Goal: Obtain resource: Obtain resource

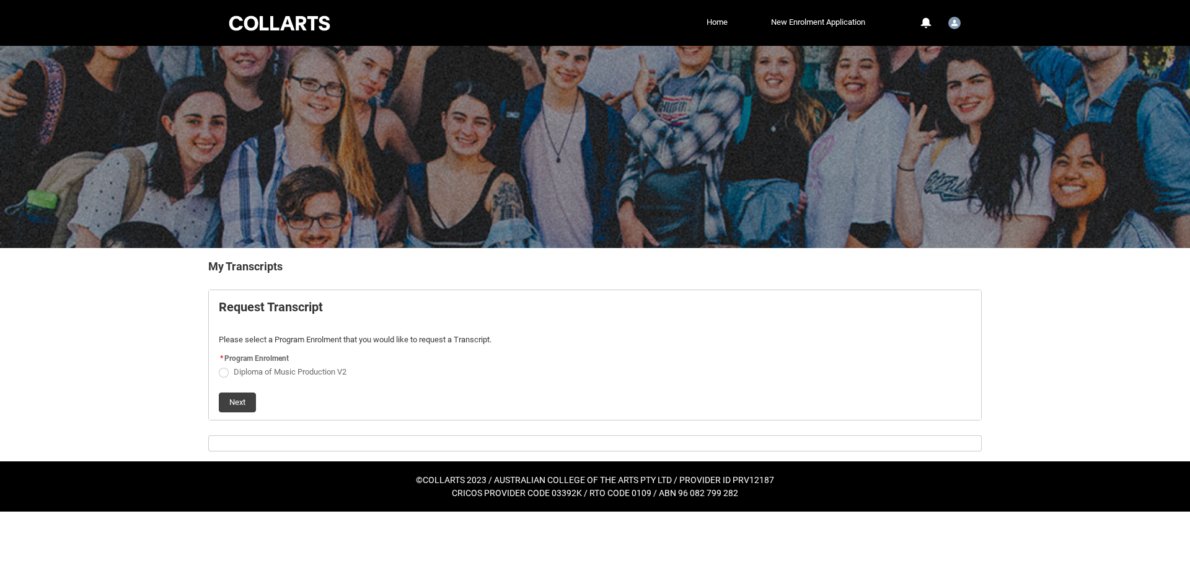
click at [262, 366] on span "Diploma of Music Production V2" at bounding box center [293, 370] width 118 height 12
click at [219, 365] on input "Diploma of Music Production V2" at bounding box center [218, 364] width 1 height 1
radio input "true"
click at [233, 410] on button "Next" at bounding box center [237, 402] width 37 height 20
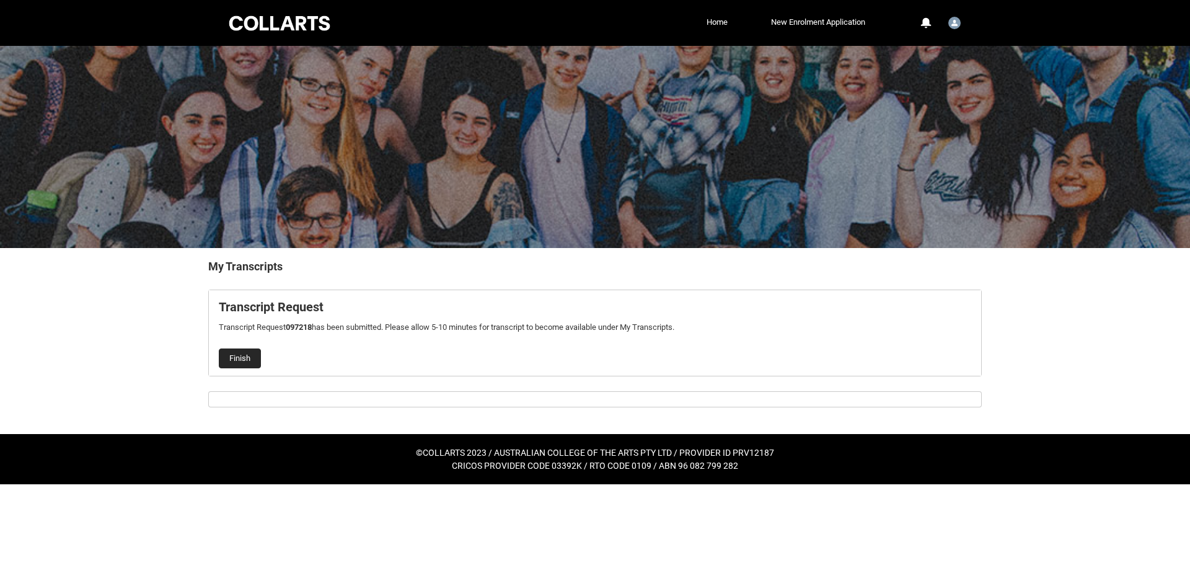
click at [234, 361] on button "Finish" at bounding box center [240, 358] width 42 height 20
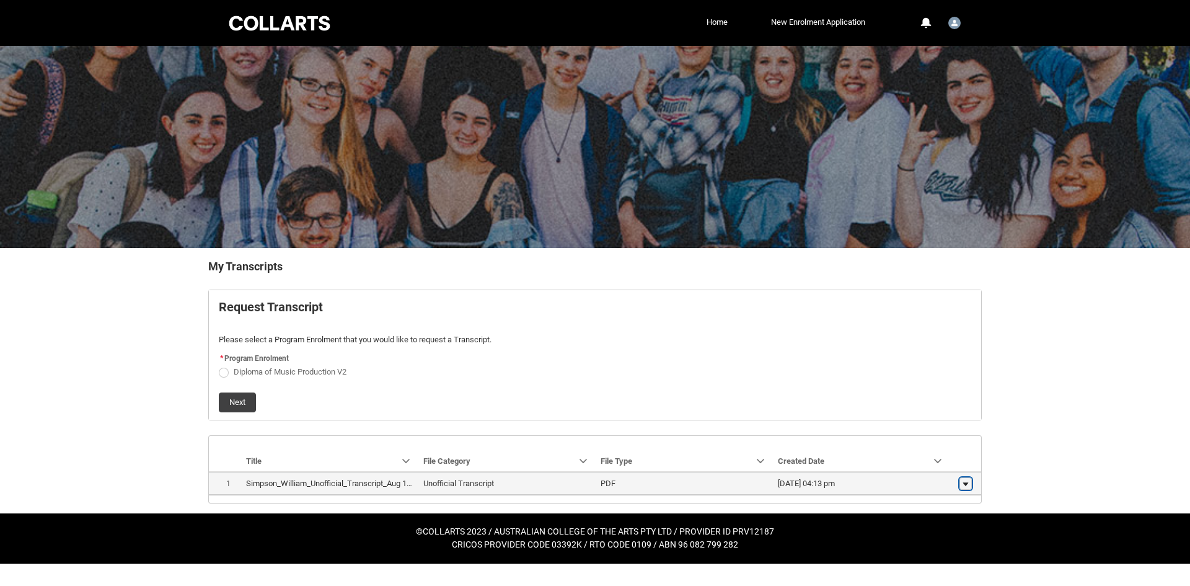
click at [959, 482] on button "Show actions" at bounding box center [965, 483] width 12 height 12
click at [938, 480] on span "Download" at bounding box center [937, 480] width 34 height 11
click at [964, 485] on lightning-primitive-icon "button" at bounding box center [965, 483] width 7 height 9
click at [948, 480] on span "Download" at bounding box center [937, 480] width 34 height 11
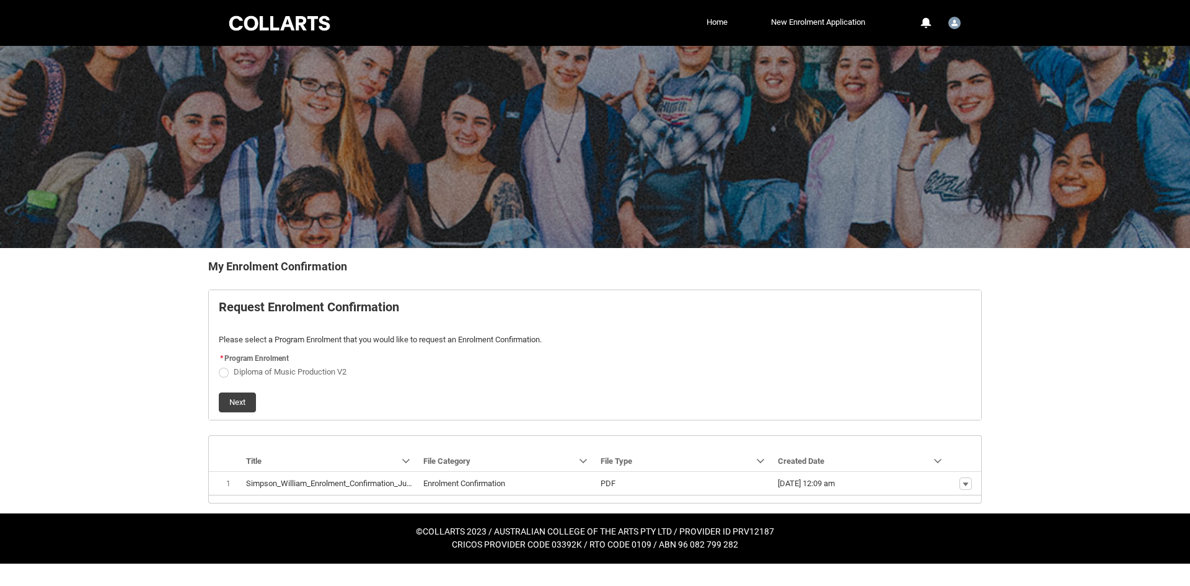
click at [837, 184] on div at bounding box center [595, 147] width 1190 height 202
drag, startPoint x: 217, startPoint y: 371, endPoint x: 244, endPoint y: 375, distance: 27.6
click at [233, 375] on flowruntime-screen-field "* Program Enrolment Diploma of Music Production V2" at bounding box center [594, 366] width 767 height 32
click at [299, 370] on span "Diploma of Music Production V2" at bounding box center [290, 371] width 113 height 9
click at [219, 365] on input "Diploma of Music Production V2" at bounding box center [218, 364] width 1 height 1
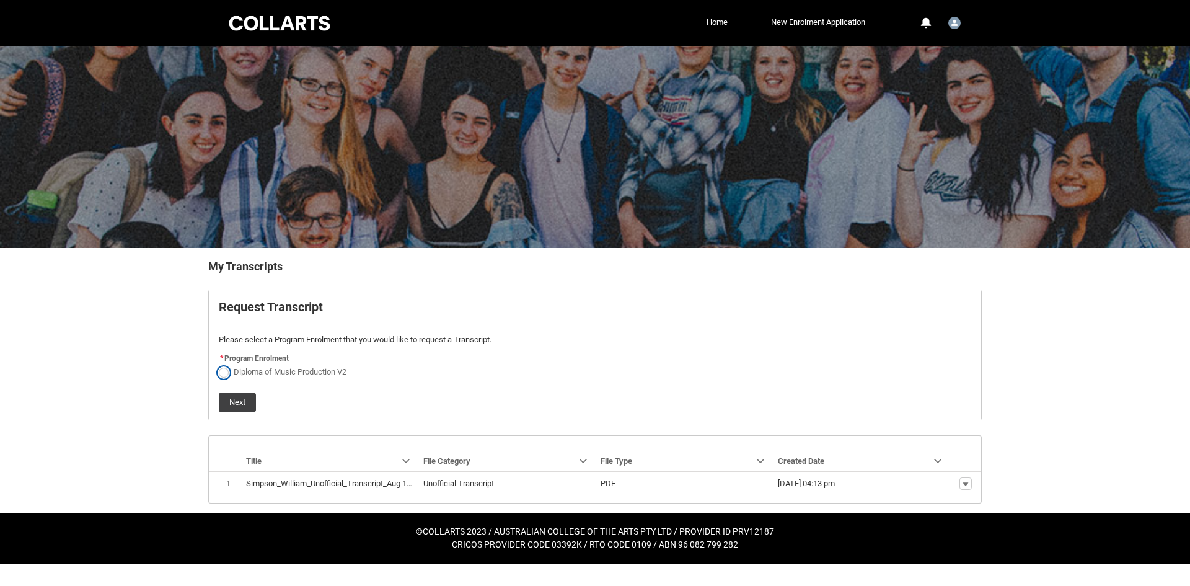
radio input "true"
click at [235, 390] on div "Next" at bounding box center [595, 397] width 752 height 30
click at [245, 403] on button "Next" at bounding box center [237, 402] width 37 height 20
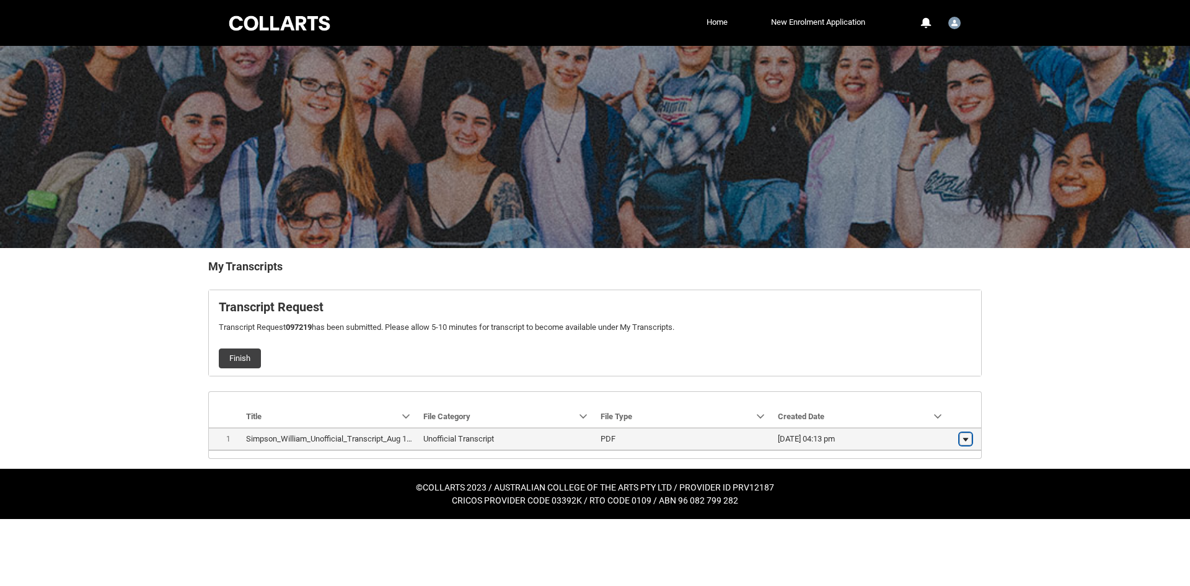
click at [965, 441] on lightning-primitive-icon "button" at bounding box center [965, 438] width 7 height 9
click at [887, 439] on span "[DATE] 04:13 pm" at bounding box center [861, 439] width 167 height 12
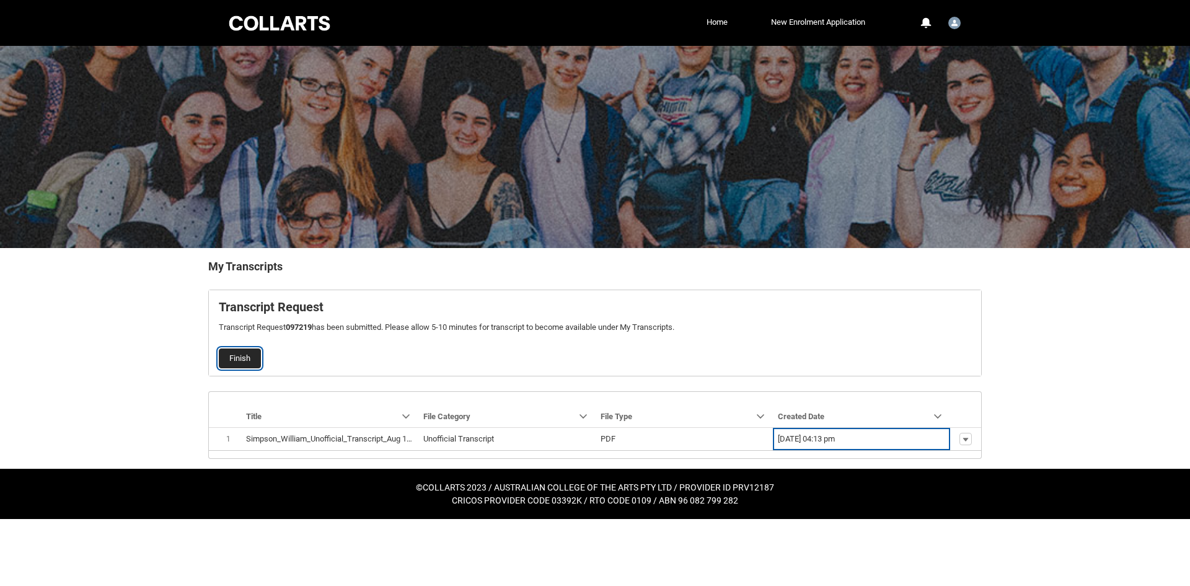
click at [255, 354] on button "Finish" at bounding box center [240, 358] width 42 height 20
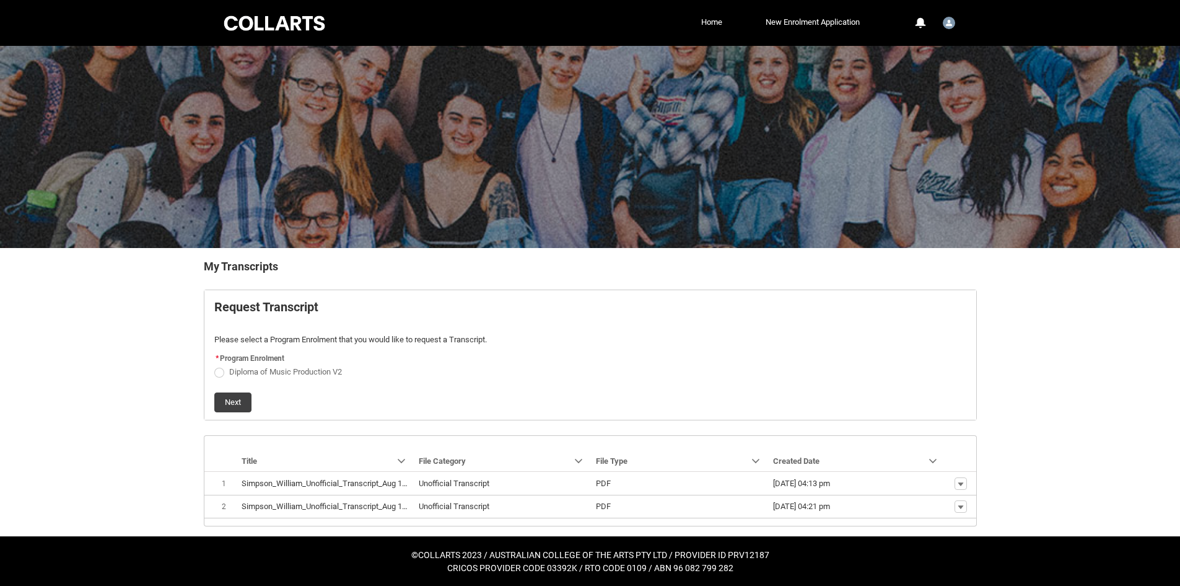
click at [1087, 377] on div "Skip to Main Content Collarts Education Community Home New Enrolment Applicatio…" at bounding box center [590, 293] width 1180 height 586
